Goal: Task Accomplishment & Management: Use online tool/utility

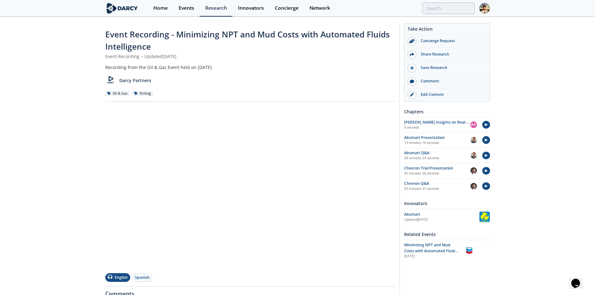
click at [488, 12] on img at bounding box center [484, 8] width 11 height 11
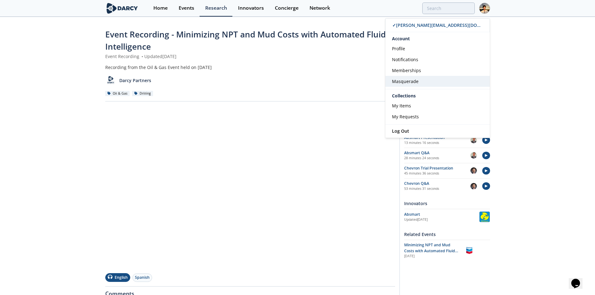
click at [439, 79] on link "Masquerade" at bounding box center [438, 81] width 104 height 11
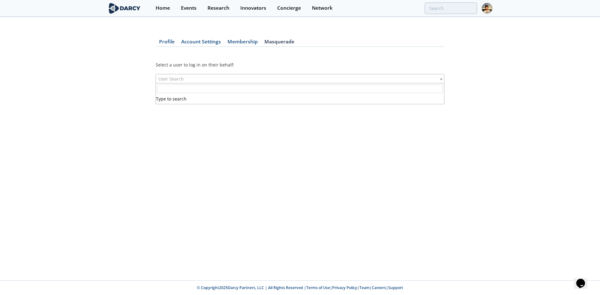
click at [174, 75] on span "User Search" at bounding box center [170, 78] width 25 height 9
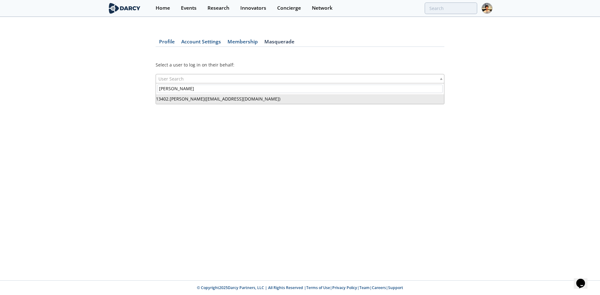
type input "Victor Saet"
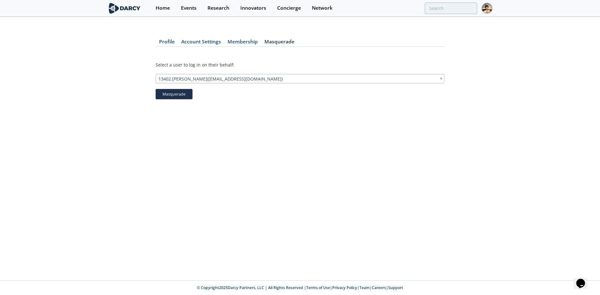
click at [177, 98] on button "Masquerade" at bounding box center [174, 94] width 37 height 11
